Goal: Information Seeking & Learning: Find contact information

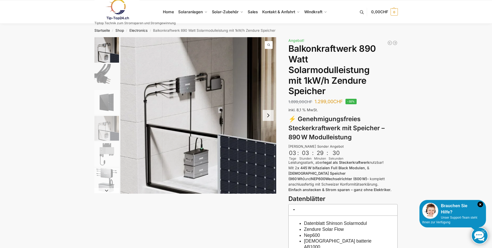
click at [267, 117] on button "Next slide" at bounding box center [268, 115] width 11 height 11
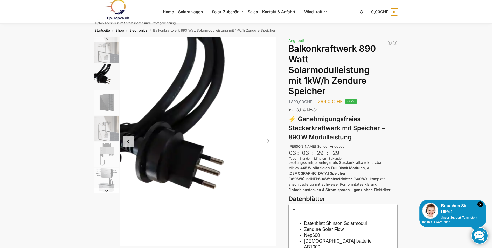
click at [267, 117] on img "2 / 6" at bounding box center [198, 141] width 156 height 208
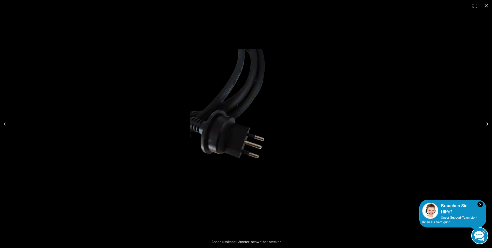
click at [486, 123] on button "Next (arrow right)" at bounding box center [483, 124] width 18 height 26
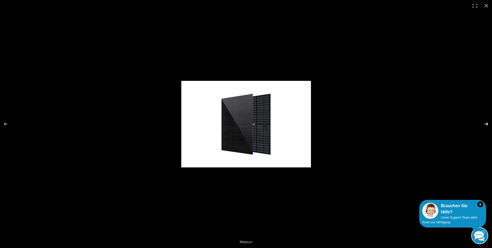
click at [486, 123] on button "Next (arrow right)" at bounding box center [483, 124] width 18 height 26
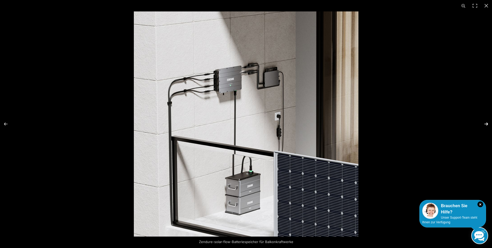
click at [486, 123] on button "Next (arrow right)" at bounding box center [483, 124] width 18 height 26
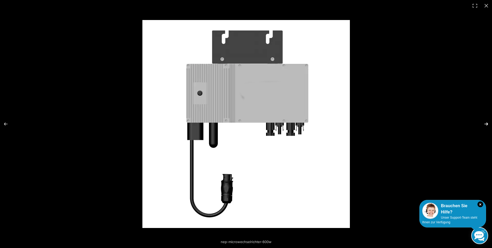
click at [486, 123] on button "Next (arrow right)" at bounding box center [483, 124] width 18 height 26
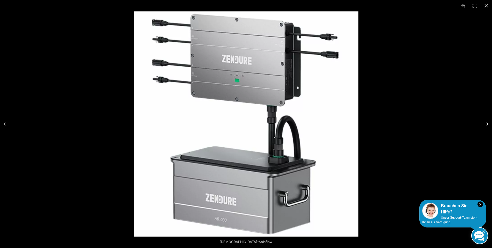
click at [486, 123] on button "Next (arrow right)" at bounding box center [483, 124] width 18 height 26
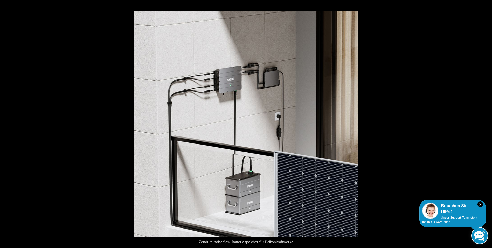
click at [486, 123] on button "Next (arrow right)" at bounding box center [483, 124] width 18 height 26
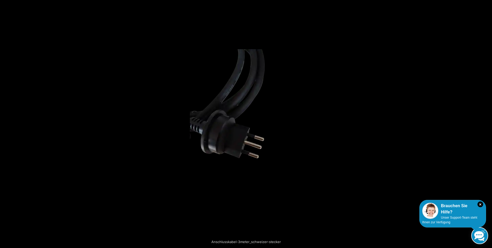
click at [486, 123] on button "Next (arrow right)" at bounding box center [483, 124] width 18 height 26
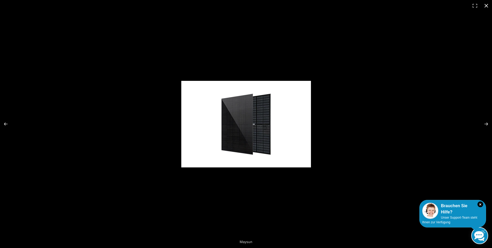
click at [489, 6] on button "Close (Esc)" at bounding box center [486, 5] width 11 height 11
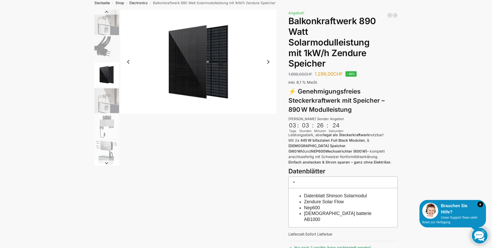
scroll to position [78, 0]
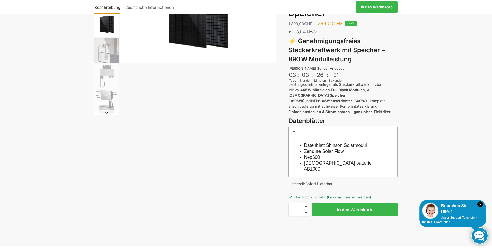
click at [293, 129] on span at bounding box center [294, 131] width 4 height 4
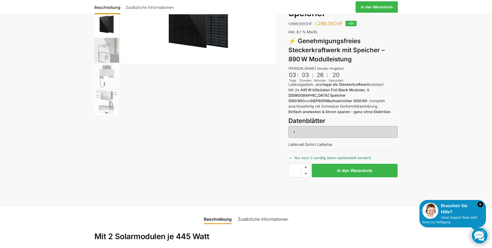
click at [293, 129] on span at bounding box center [294, 131] width 4 height 4
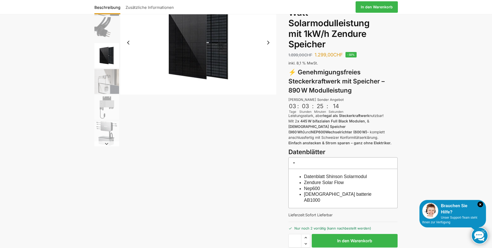
scroll to position [0, 0]
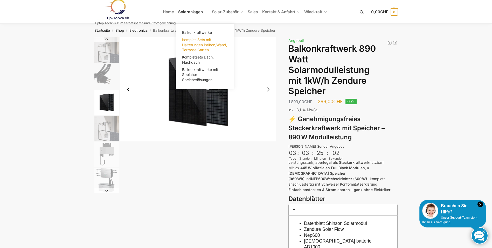
click at [190, 42] on span "Komplet-Sets mit Halterungen Balkon,Wand, Terrasse,Garten" at bounding box center [204, 44] width 45 height 15
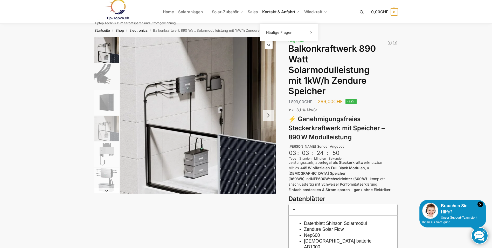
click at [270, 10] on span "Kontakt & Anfahrt" at bounding box center [278, 11] width 33 height 5
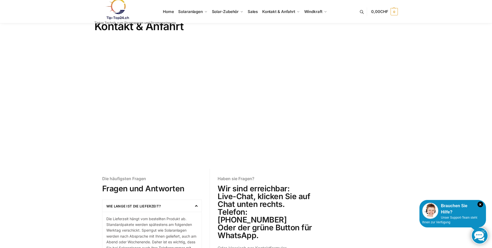
scroll to position [26, 0]
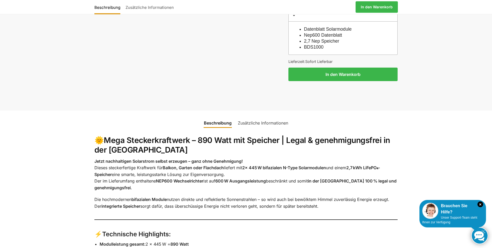
scroll to position [519, 0]
